Goal: Task Accomplishment & Management: Use online tool/utility

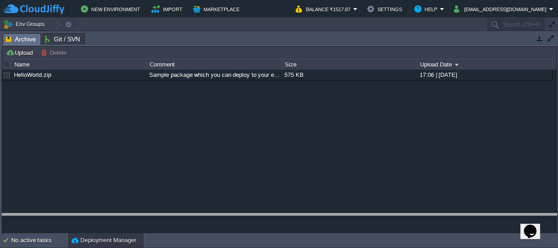
drag, startPoint x: 209, startPoint y: 39, endPoint x: 214, endPoint y: 231, distance: 192.3
click at [227, 247] on html "New Environment Import Marketplace Bonus ₹0.00 Upgrade Account Balance ₹1517.07…" at bounding box center [279, 124] width 558 height 248
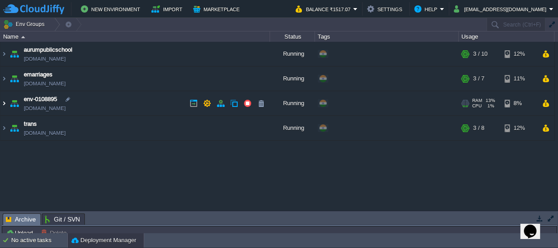
click at [3, 102] on img at bounding box center [3, 103] width 7 height 24
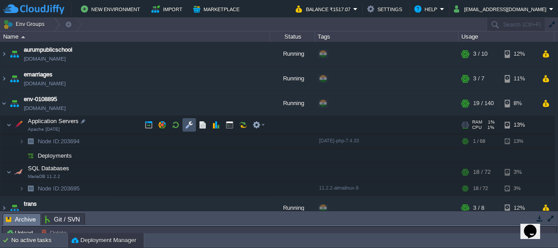
click at [189, 125] on button "button" at bounding box center [189, 125] width 8 height 8
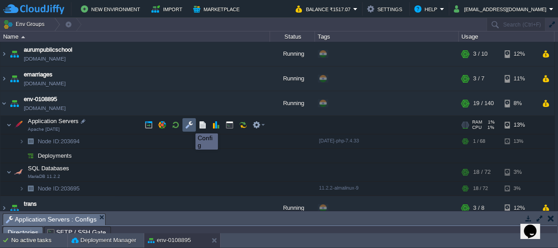
scroll to position [15, 0]
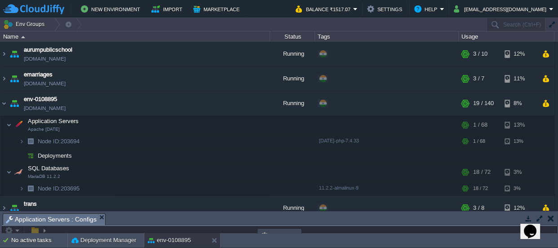
drag, startPoint x: 277, startPoint y: 220, endPoint x: 265, endPoint y: -49, distance: 269.2
click at [265, 0] on html "New Environment Import Marketplace Bonus ₹0.00 Upgrade Account Balance ₹1517.07…" at bounding box center [279, 124] width 558 height 248
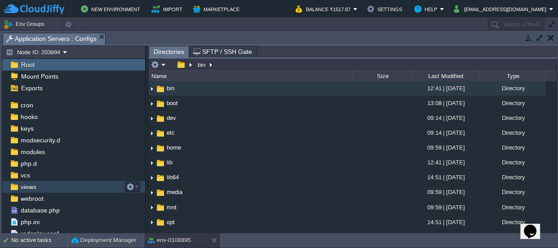
scroll to position [81, 0]
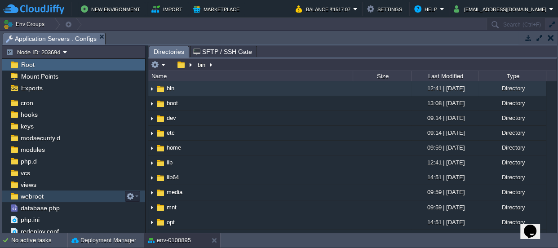
click at [40, 194] on span "webroot" at bounding box center [32, 196] width 26 height 8
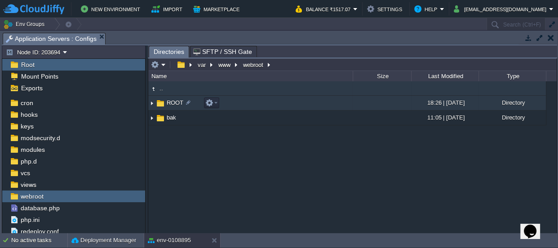
click at [166, 101] on span "ROOT" at bounding box center [174, 103] width 19 height 8
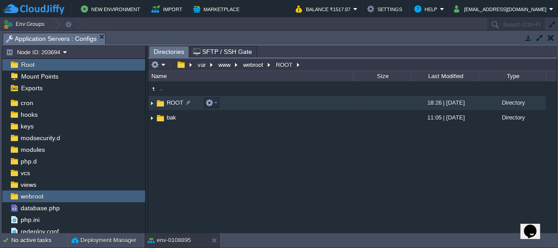
click at [166, 101] on span "ROOT" at bounding box center [174, 103] width 19 height 8
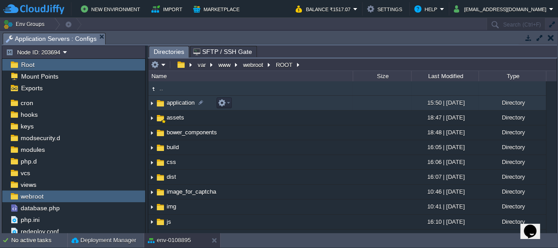
click at [176, 102] on span "application" at bounding box center [180, 103] width 31 height 8
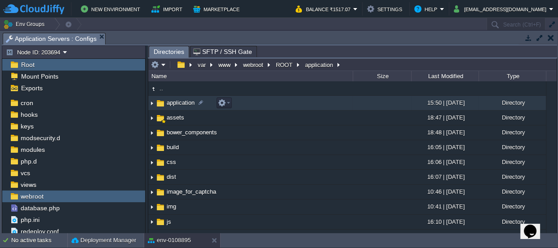
click at [176, 102] on span "application" at bounding box center [180, 103] width 31 height 8
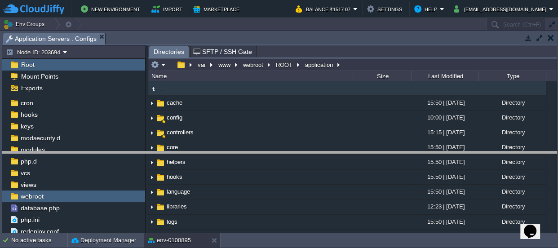
drag, startPoint x: 271, startPoint y: 36, endPoint x: 291, endPoint y: 155, distance: 121.0
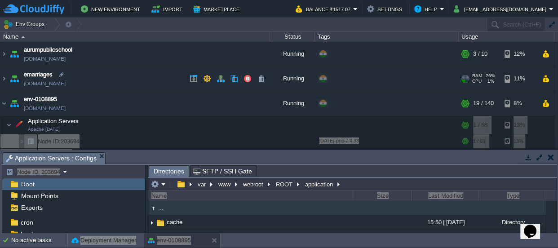
drag, startPoint x: 292, startPoint y: 88, endPoint x: 267, endPoint y: -49, distance: 139.6
click at [267, 0] on html "New Environment Import Marketplace Bonus ₹0.00 Upgrade Account Balance ₹1517.07…" at bounding box center [279, 124] width 558 height 248
drag, startPoint x: 280, startPoint y: 158, endPoint x: 268, endPoint y: -49, distance: 207.8
click at [268, 0] on html "New Environment Import Marketplace Bonus ₹0.00 Upgrade Account Balance ₹1517.07…" at bounding box center [279, 124] width 558 height 248
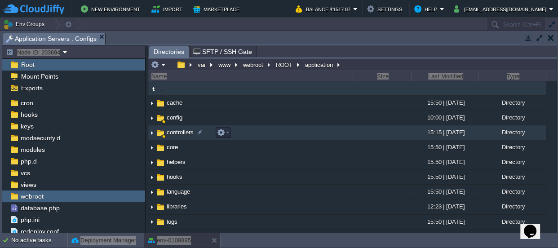
click at [150, 133] on img at bounding box center [151, 133] width 7 height 14
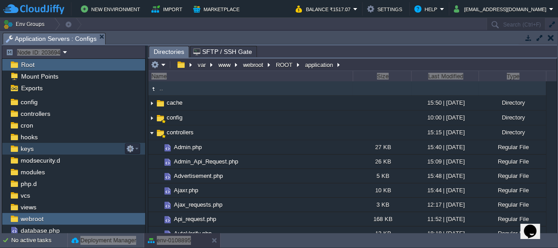
scroll to position [40, 0]
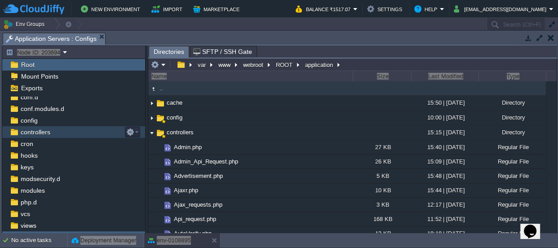
click at [40, 130] on span "controllers" at bounding box center [35, 132] width 33 height 8
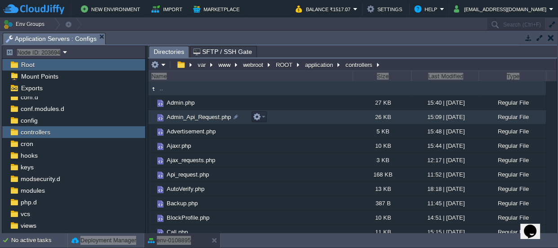
click at [192, 114] on span "Admin_Api_Request.php" at bounding box center [198, 117] width 67 height 8
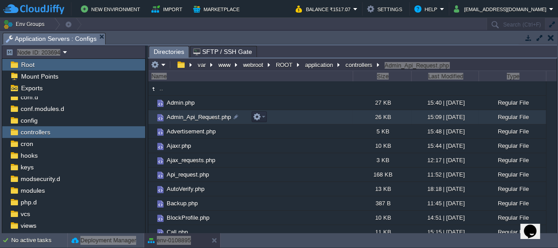
click at [192, 114] on span "Admin_Api_Request.php" at bounding box center [198, 117] width 67 height 8
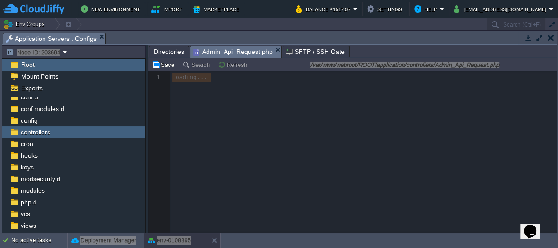
click at [521, 157] on div at bounding box center [352, 152] width 408 height 162
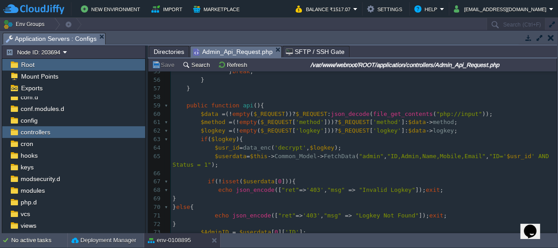
scroll to position [0, 0]
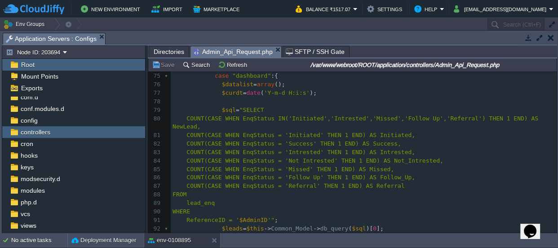
click at [280, 182] on span "COUNT(CASE WHEN EnqStatus = 'Referral' THEN 1 END) AS Referral" at bounding box center [295, 185] width 218 height 7
type textarea "Referral"
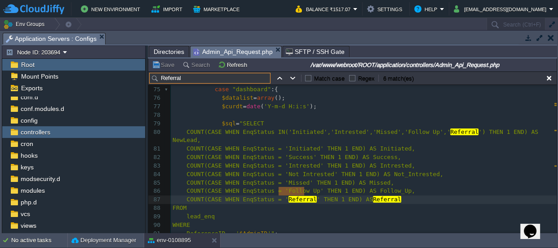
scroll to position [666, 0]
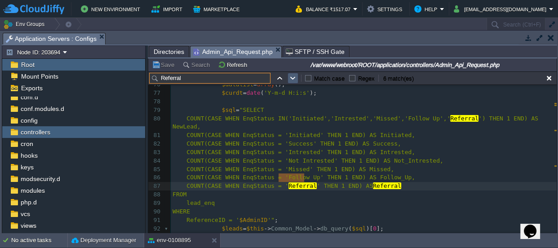
click at [290, 76] on button "button" at bounding box center [293, 78] width 8 height 8
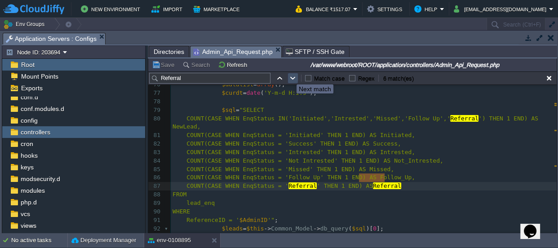
click at [290, 76] on button "button" at bounding box center [293, 78] width 8 height 8
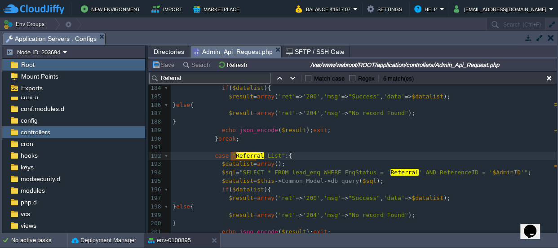
scroll to position [1678, 0]
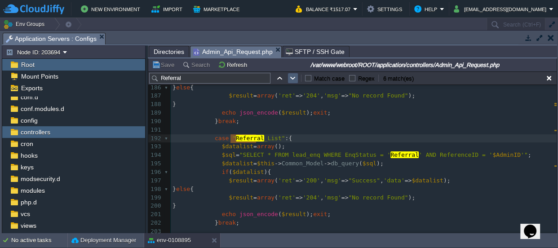
click at [287, 80] on td at bounding box center [292, 78] width 11 height 11
click at [287, 81] on td at bounding box center [292, 78] width 11 height 11
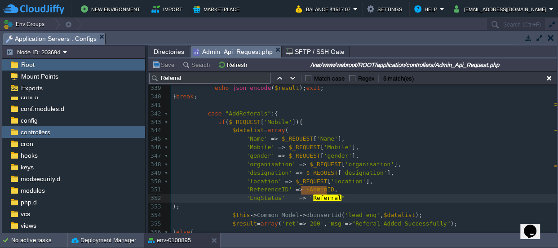
scroll to position [2999, 0]
